Goal: Task Accomplishment & Management: Complete application form

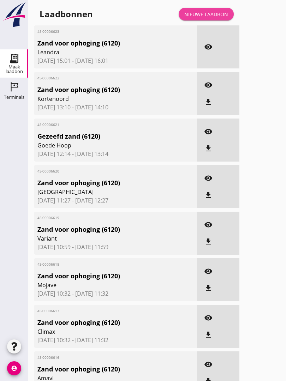
click at [214, 18] on div "Nieuwe laadbon" at bounding box center [206, 14] width 44 height 7
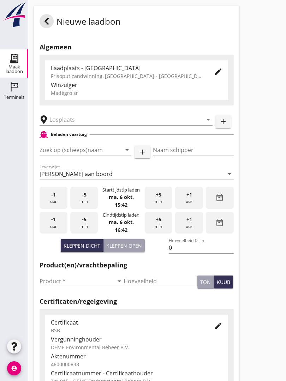
click at [82, 125] on input "text" at bounding box center [120, 119] width 143 height 11
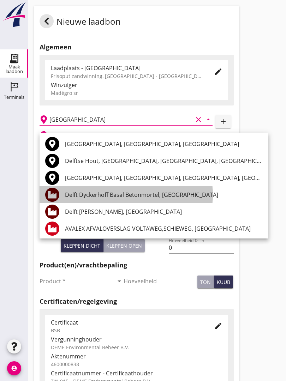
click at [128, 202] on div "Delft Dyckerhoff Basal Betonmortel, [GEOGRAPHIC_DATA]" at bounding box center [164, 194] width 198 height 17
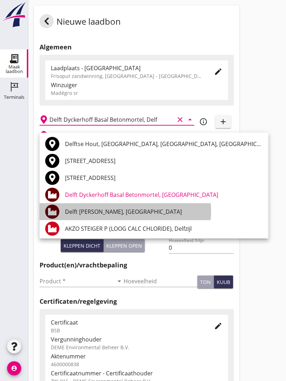
click at [115, 211] on div "Delft [PERSON_NAME], [GEOGRAPHIC_DATA]" at bounding box center [164, 212] width 198 height 8
type input "Delft [PERSON_NAME], [GEOGRAPHIC_DATA]"
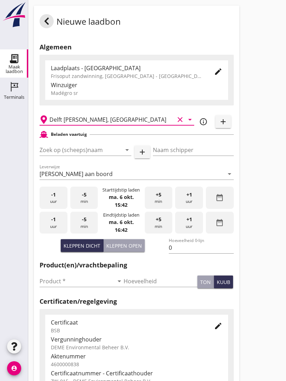
click at [92, 156] on input "Zoek op (scheeps)naam" at bounding box center [76, 149] width 72 height 11
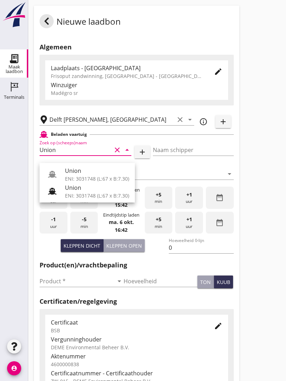
click at [88, 171] on div "Union" at bounding box center [97, 171] width 64 height 8
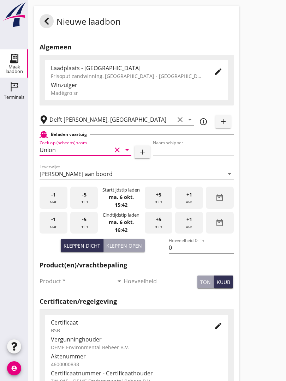
type input "Union"
type input "[PERSON_NAME]"
type input "480"
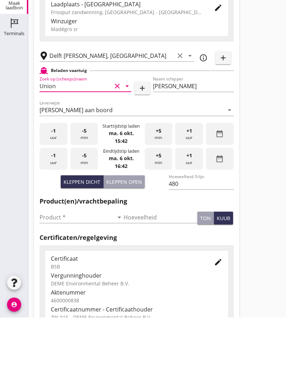
click at [52, 276] on input "Product *" at bounding box center [77, 281] width 74 height 11
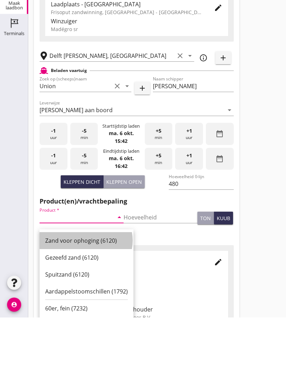
click at [91, 300] on div "Zand voor ophoging (6120)" at bounding box center [86, 304] width 83 height 8
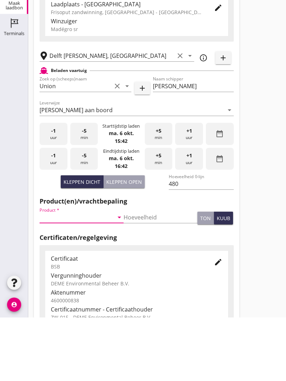
type input "Zand voor ophoging (6120)"
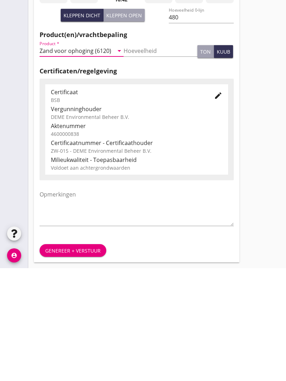
scroll to position [124, 0]
click at [72, 360] on div "Genereer + verstuur" at bounding box center [72, 363] width 55 height 7
